Goal: Information Seeking & Learning: Learn about a topic

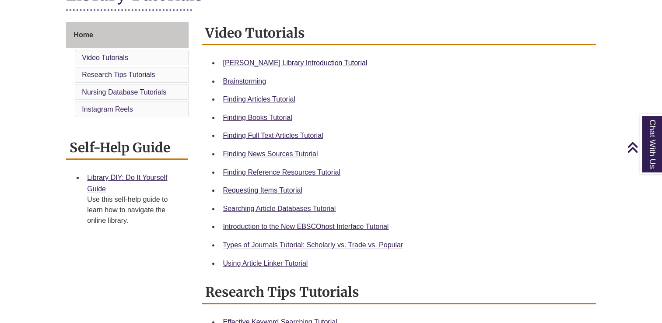
scroll to position [227, 0]
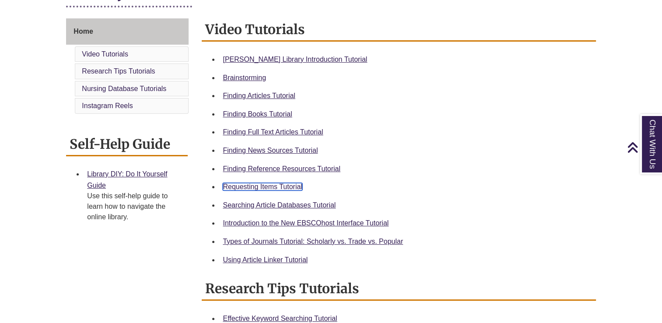
click at [250, 185] on link "Requesting Items Tutorial" at bounding box center [262, 186] width 79 height 7
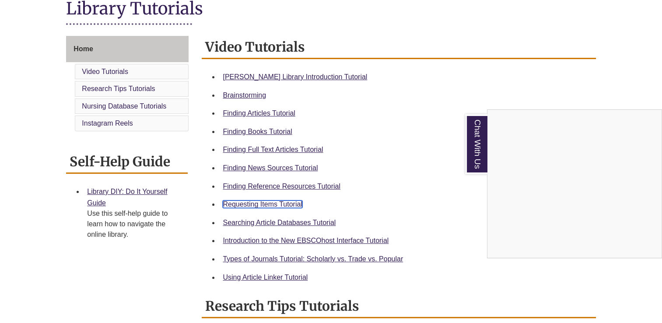
scroll to position [157, 0]
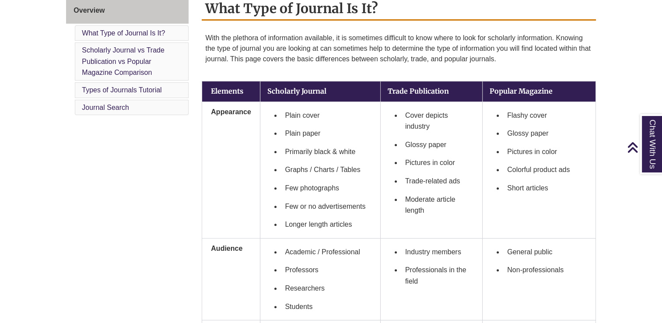
scroll to position [251, 0]
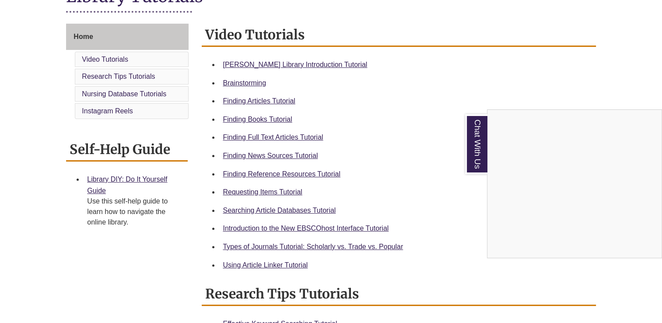
scroll to position [222, 0]
click at [248, 254] on div "Chat With Us" at bounding box center [331, 161] width 662 height 323
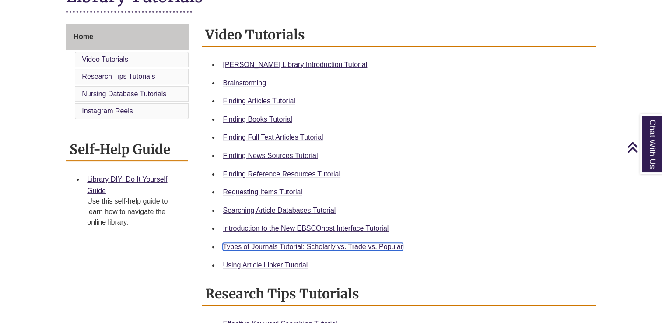
click at [255, 248] on link "Types of Journals Tutorial: Scholarly vs. Trade vs. Popular" at bounding box center [313, 246] width 180 height 7
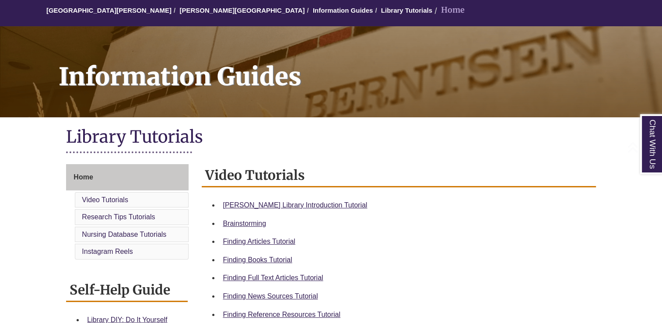
scroll to position [192, 0]
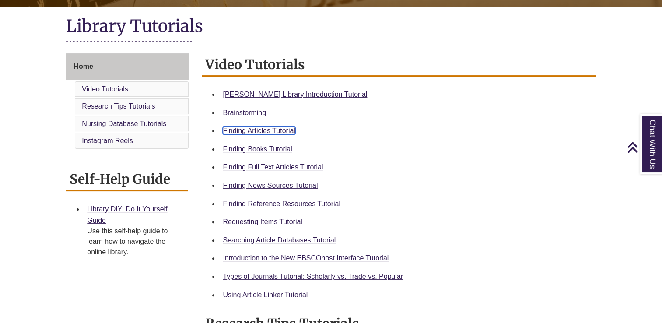
click at [241, 128] on link "Finding Articles Tutorial" at bounding box center [259, 130] width 72 height 7
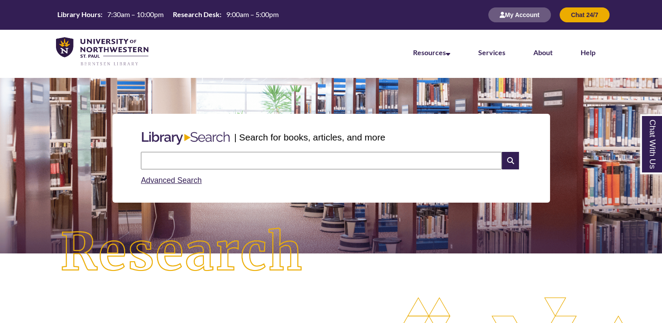
click at [143, 161] on input "text" at bounding box center [321, 160] width 361 height 17
type input "**********"
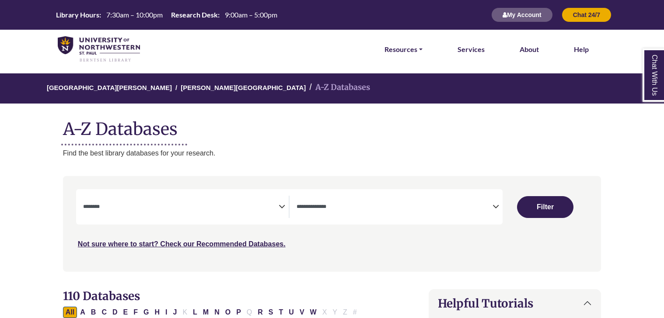
select select "Database Subject Filter"
select select "Database Types Filter"
click at [283, 207] on icon "Search filters" at bounding box center [282, 205] width 7 height 13
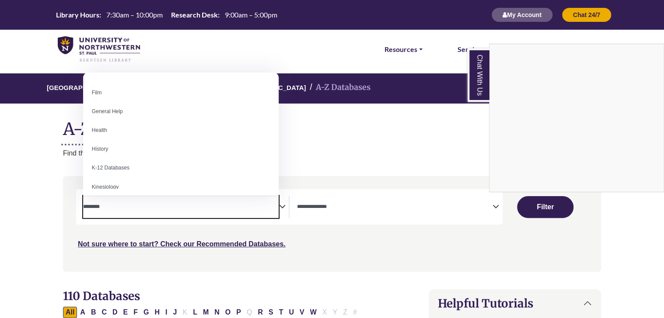
scroll to position [354, 0]
select select "*****"
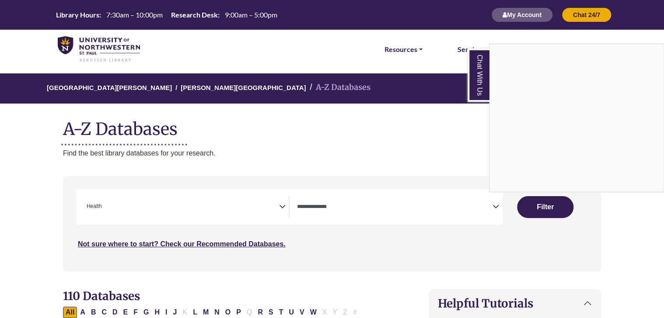
click at [361, 202] on div "Chat With Us" at bounding box center [332, 159] width 664 height 318
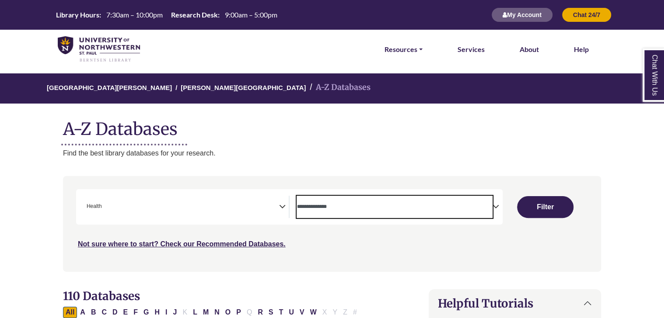
click at [468, 207] on textarea "Search" at bounding box center [395, 207] width 196 height 7
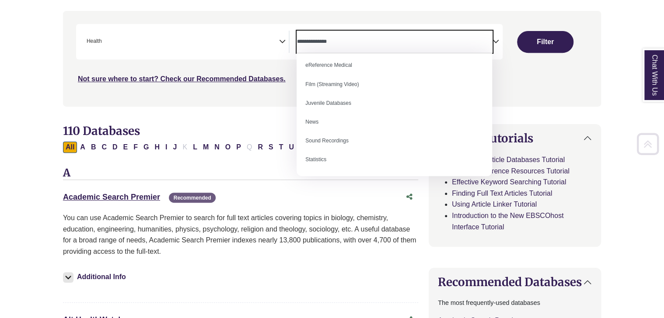
scroll to position [168, 0]
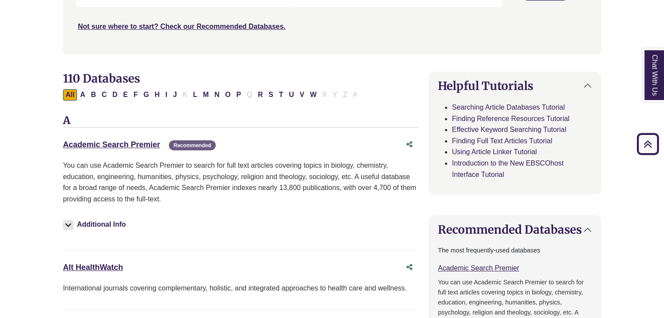
scroll to position [208, 0]
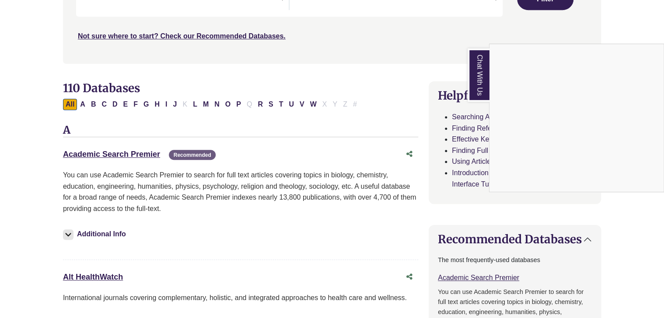
click at [401, 62] on div "Chat With Us" at bounding box center [332, 159] width 664 height 318
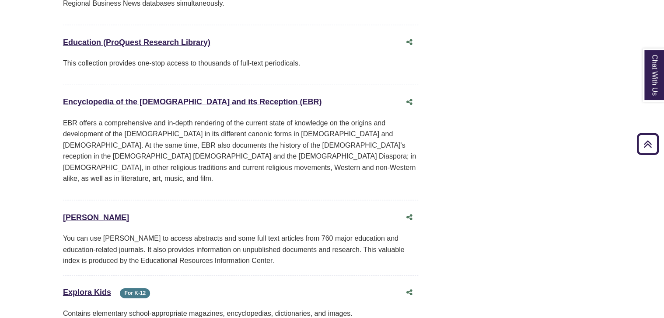
scroll to position [2903, 0]
